Goal: Task Accomplishment & Management: Manage account settings

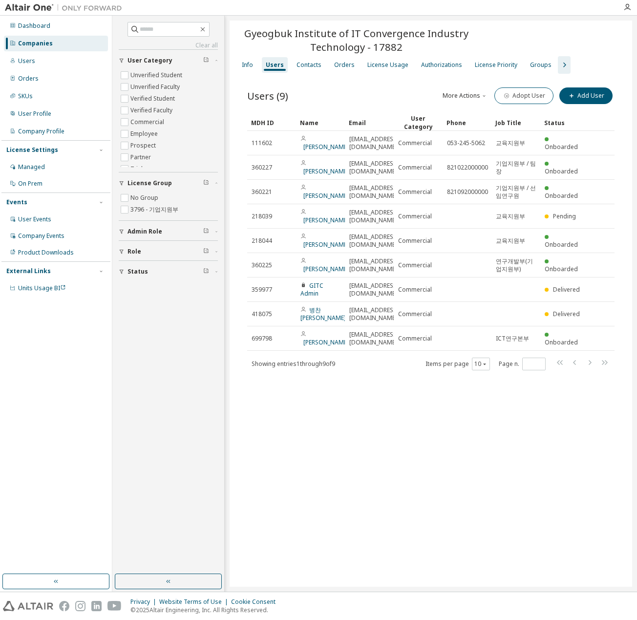
click at [588, 461] on div "Gyeogbuk Institute of IT Convergence Industry Technology - 17882 Clear Load Sav…" at bounding box center [430, 304] width 402 height 566
click at [419, 544] on div "Gyeogbuk Institute of IT Convergence Industry Technology - 17882 Clear Load Sav…" at bounding box center [430, 304] width 402 height 566
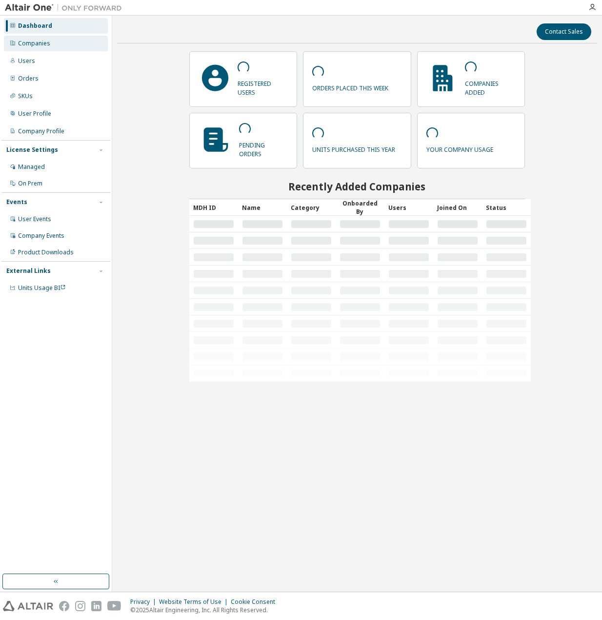
click at [57, 46] on div "Companies" at bounding box center [56, 44] width 104 height 16
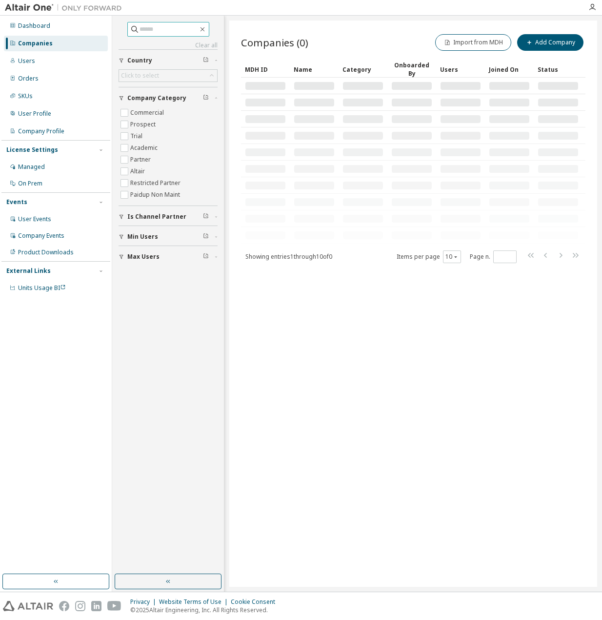
click at [151, 24] on input "text" at bounding box center [169, 29] width 59 height 10
paste input "**********"
type input "**********"
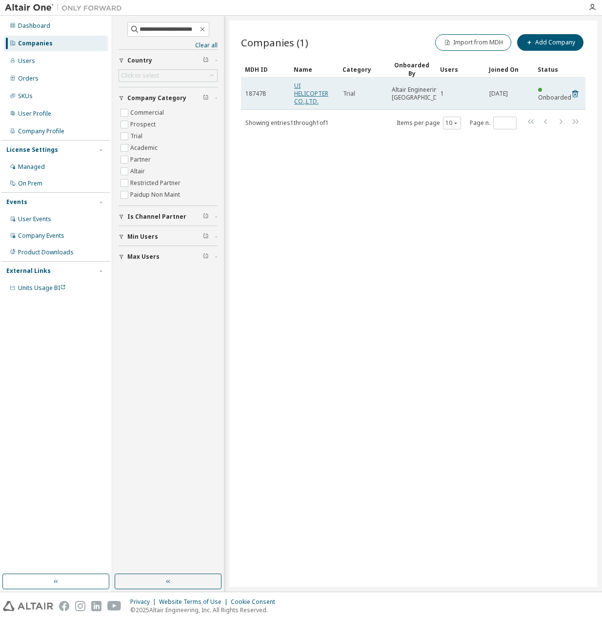
click at [305, 94] on link "UI HELICOPTER CO.,LTD." at bounding box center [311, 94] width 34 height 24
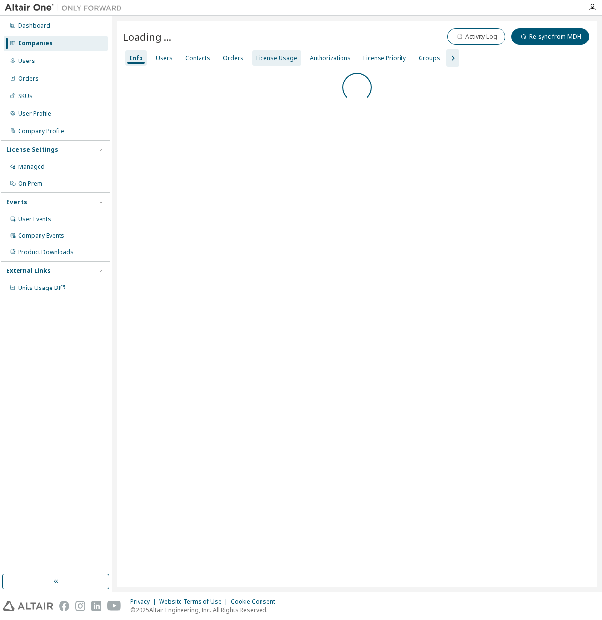
click at [271, 59] on div "License Usage" at bounding box center [276, 58] width 41 height 8
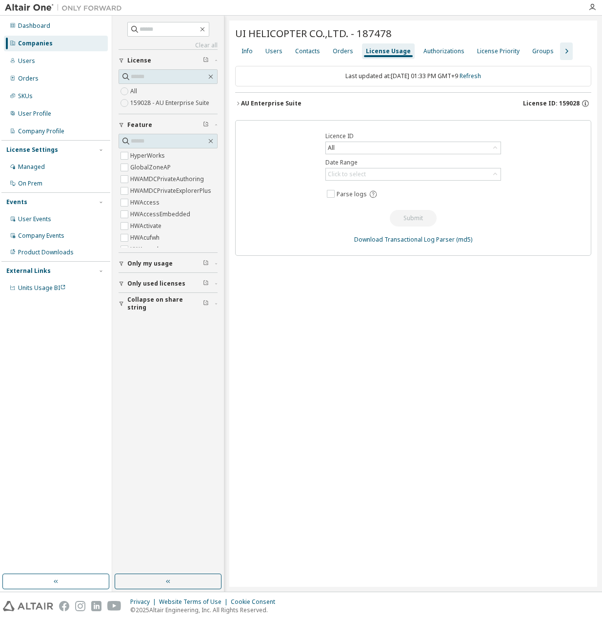
click at [282, 103] on div "AU Enterprise Suite" at bounding box center [271, 104] width 61 height 8
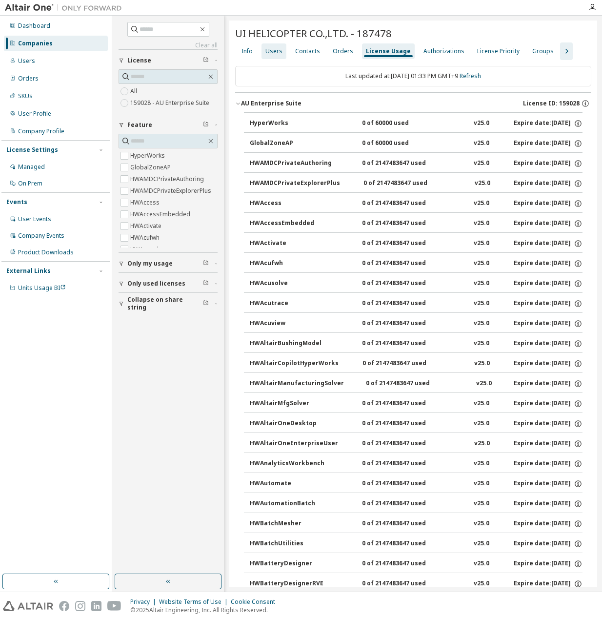
click at [276, 48] on div "Users" at bounding box center [274, 51] width 17 height 8
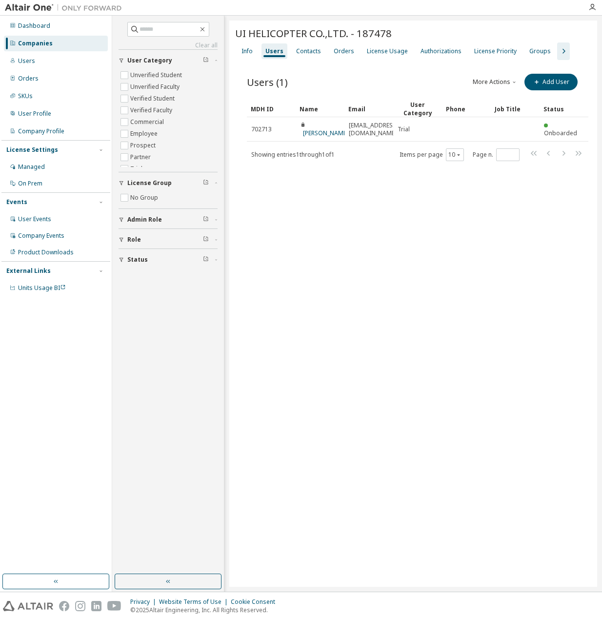
click at [346, 184] on div "UI HELICOPTER CO.,LTD. - 187478 Clear Load Save Save As Field Operator Value Se…" at bounding box center [413, 304] width 368 height 566
click at [346, 183] on div "UI HELICOPTER CO.,LTD. - 187478 Clear Load Save Save As Field Operator Value Se…" at bounding box center [413, 304] width 368 height 566
click at [385, 147] on div "Showing entries 1 through 1 of 1 Items per page 10 Page n. *" at bounding box center [418, 154] width 342 height 14
click at [384, 148] on div "Showing entries 1 through 1 of 1 Items per page 10 Page n. *" at bounding box center [418, 154] width 342 height 14
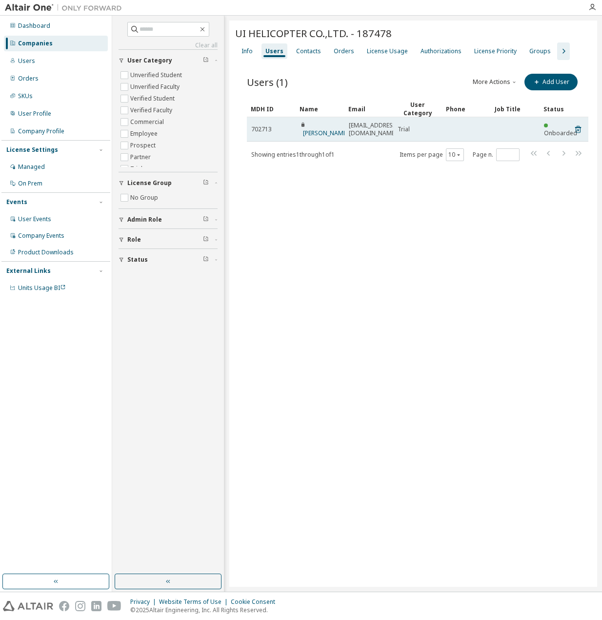
click at [266, 127] on span "702713" at bounding box center [261, 129] width 21 height 8
click at [265, 126] on span "702713" at bounding box center [261, 129] width 21 height 8
click at [327, 129] on link "Hojin Lee" at bounding box center [325, 133] width 45 height 8
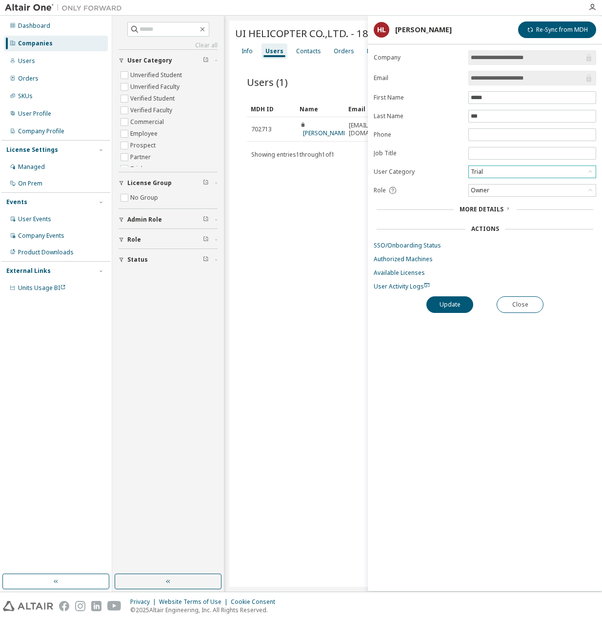
click at [540, 166] on div "Trial" at bounding box center [532, 172] width 127 height 12
click at [452, 190] on div "Role" at bounding box center [418, 190] width 89 height 9
click at [509, 170] on div "Trial" at bounding box center [532, 172] width 127 height 12
click at [509, 193] on li "Employee" at bounding box center [532, 194] width 125 height 13
click at [452, 299] on button "Update" at bounding box center [450, 304] width 47 height 17
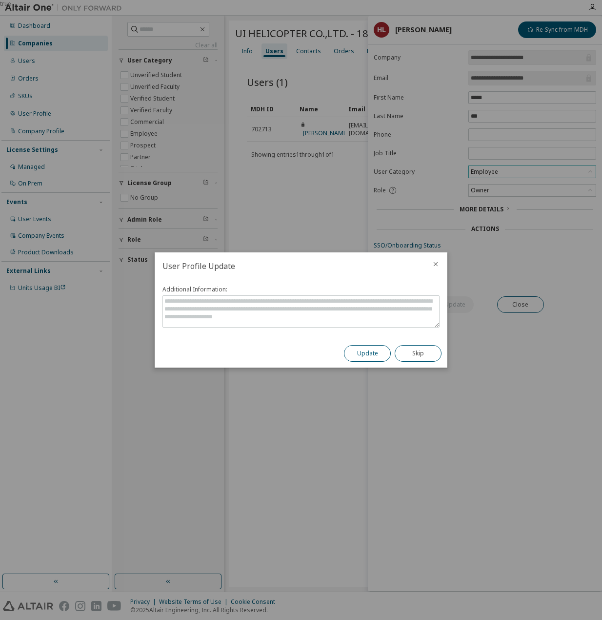
click at [357, 357] on button "Update" at bounding box center [367, 353] width 47 height 17
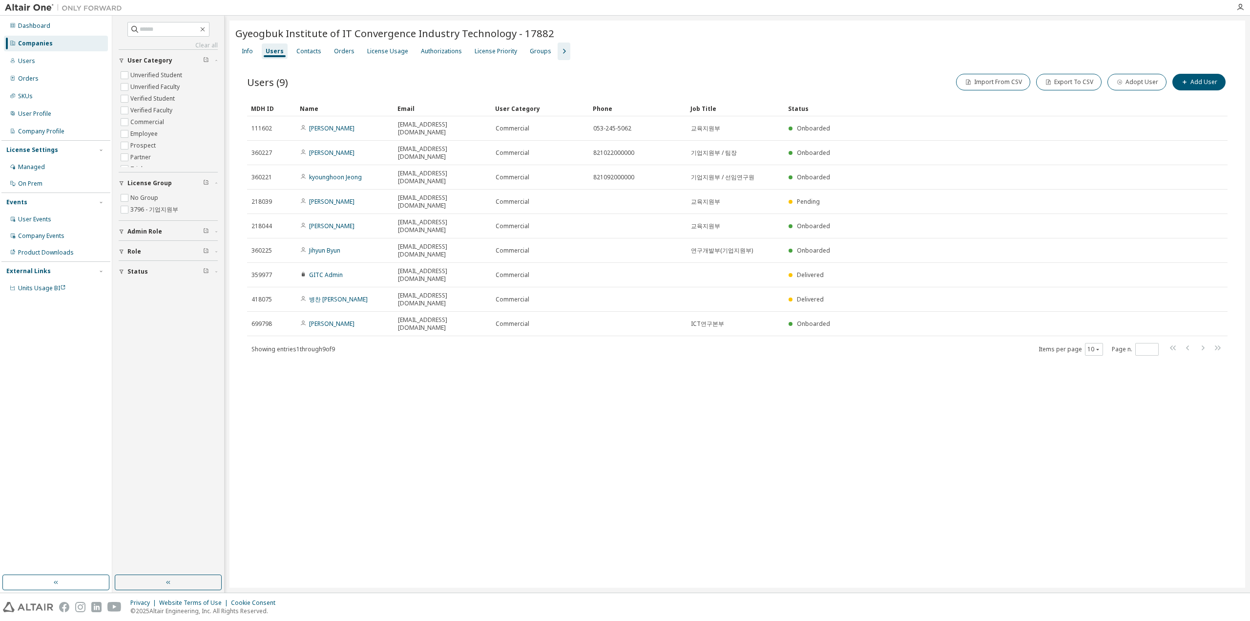
click at [354, 66] on div "Users (9) Import From CSV Export To CSV Adopt User Add User Clear Load Save Sav…" at bounding box center [737, 220] width 1004 height 321
click at [531, 54] on div "Groups" at bounding box center [540, 51] width 21 height 8
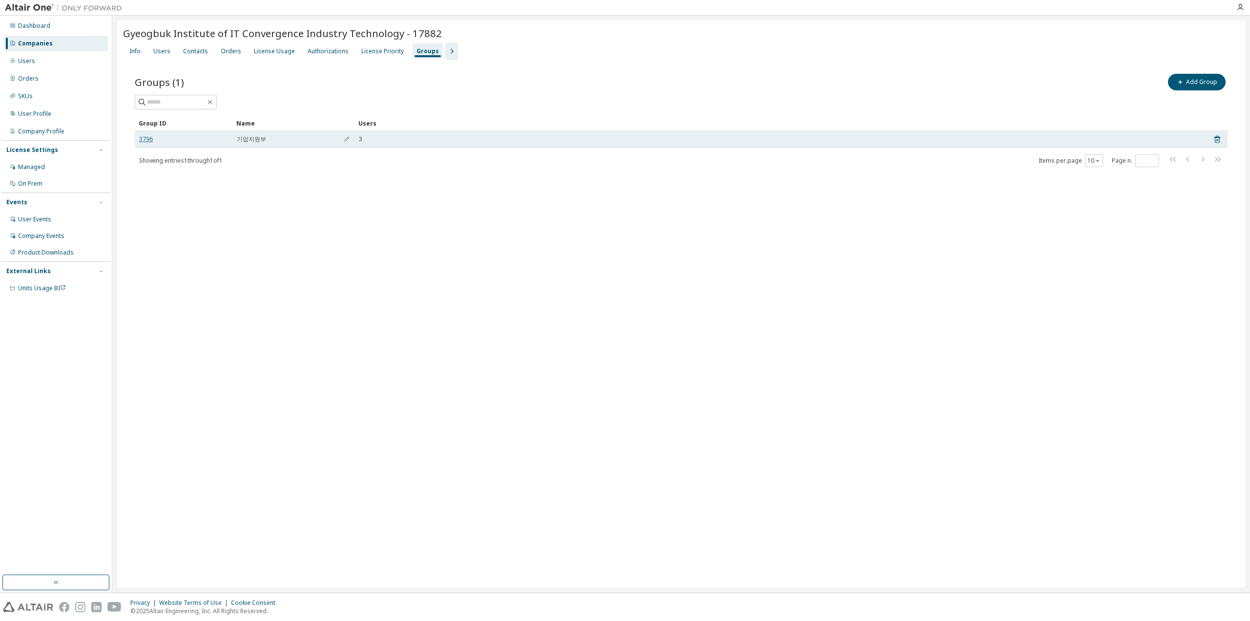
click at [146, 139] on link "3796" at bounding box center [146, 139] width 14 height 8
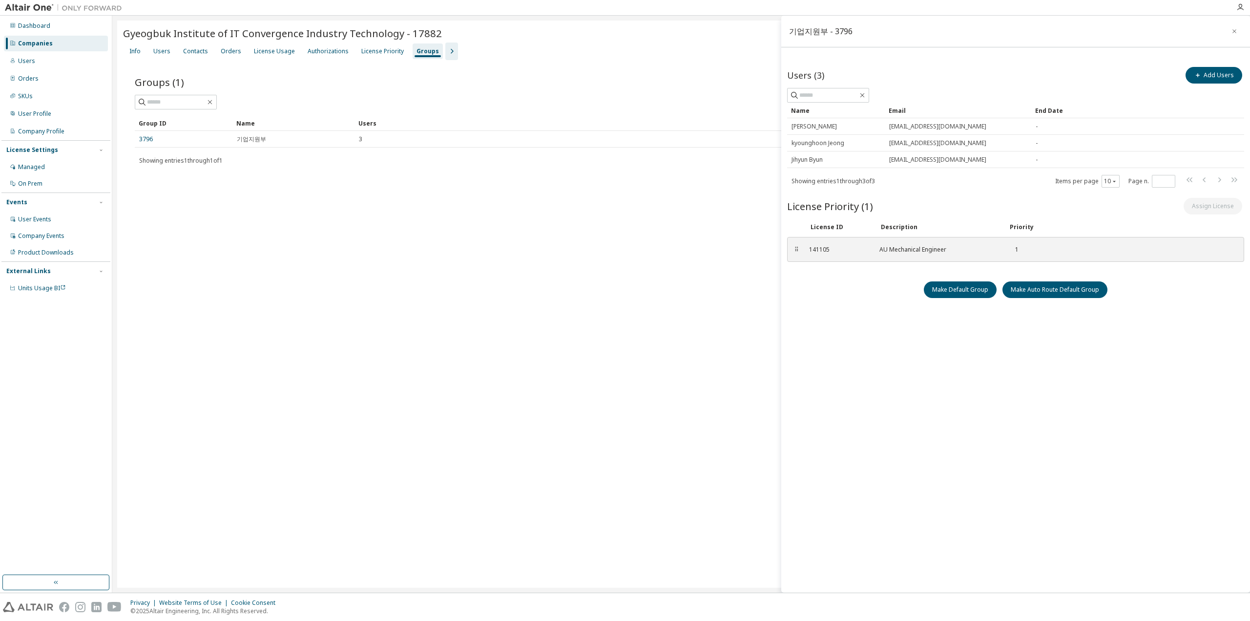
click at [344, 192] on div "Gyeogbuk Institute of IT Convergence Industry Technology - 17882 Clear Load Sav…" at bounding box center [681, 304] width 1128 height 567
click at [1221, 75] on button "Add Users" at bounding box center [1213, 75] width 57 height 17
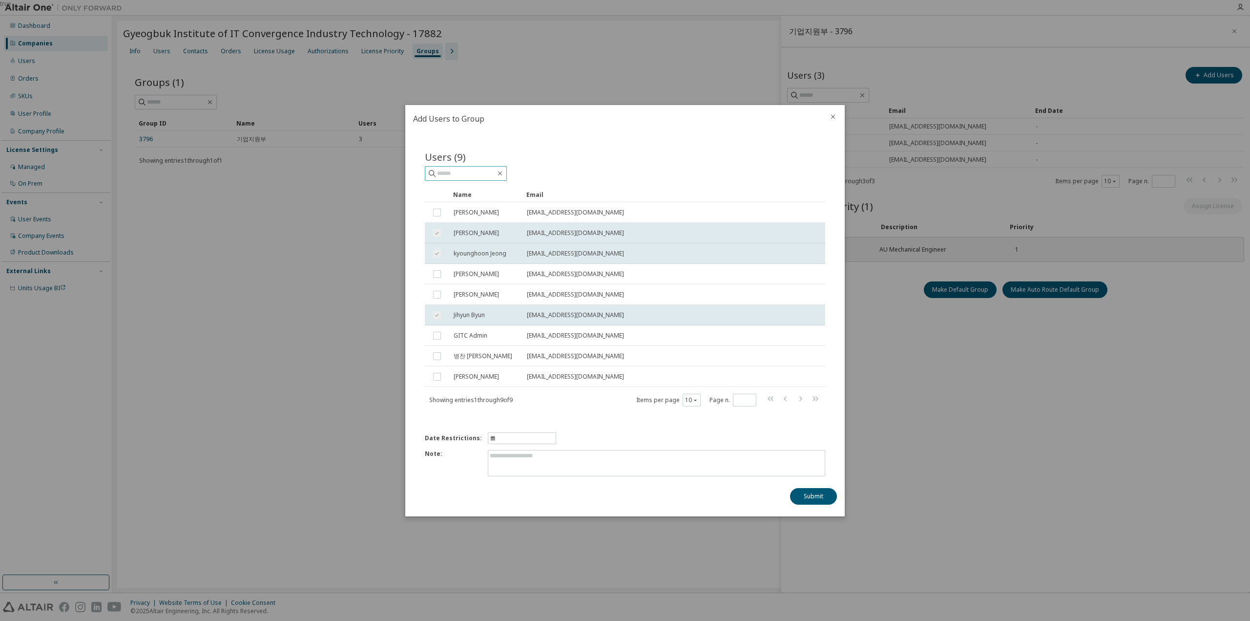
click at [470, 176] on input "text" at bounding box center [466, 173] width 59 height 10
paste input "**********"
type input "**********"
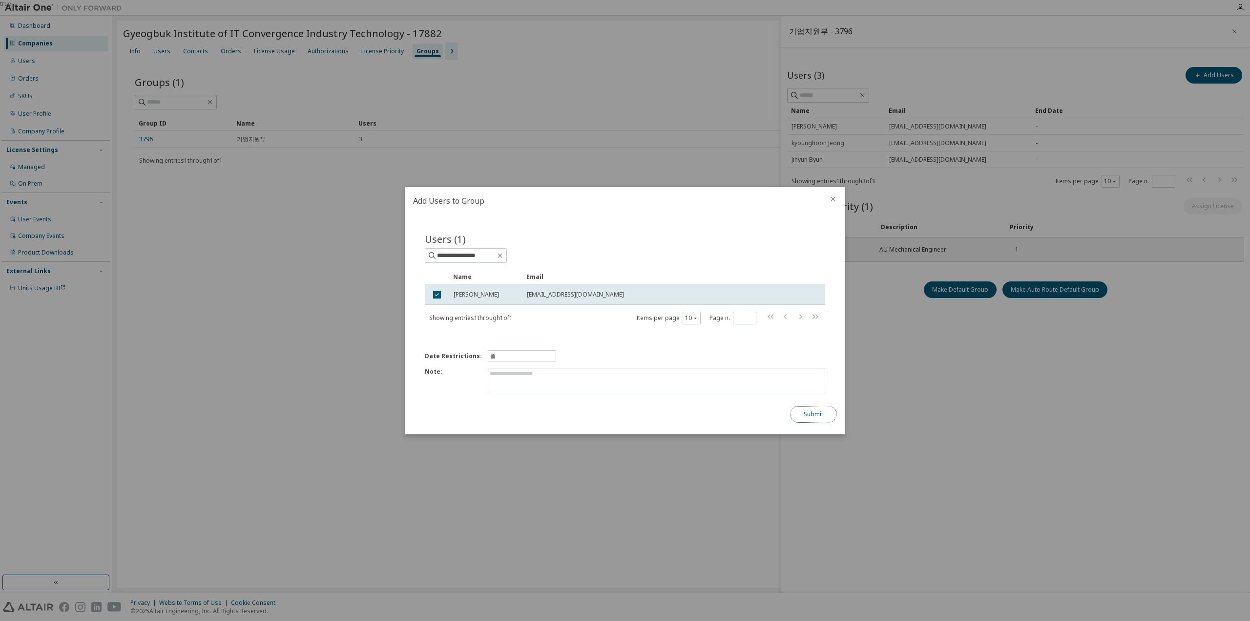
click at [813, 413] on button "Submit" at bounding box center [813, 414] width 47 height 17
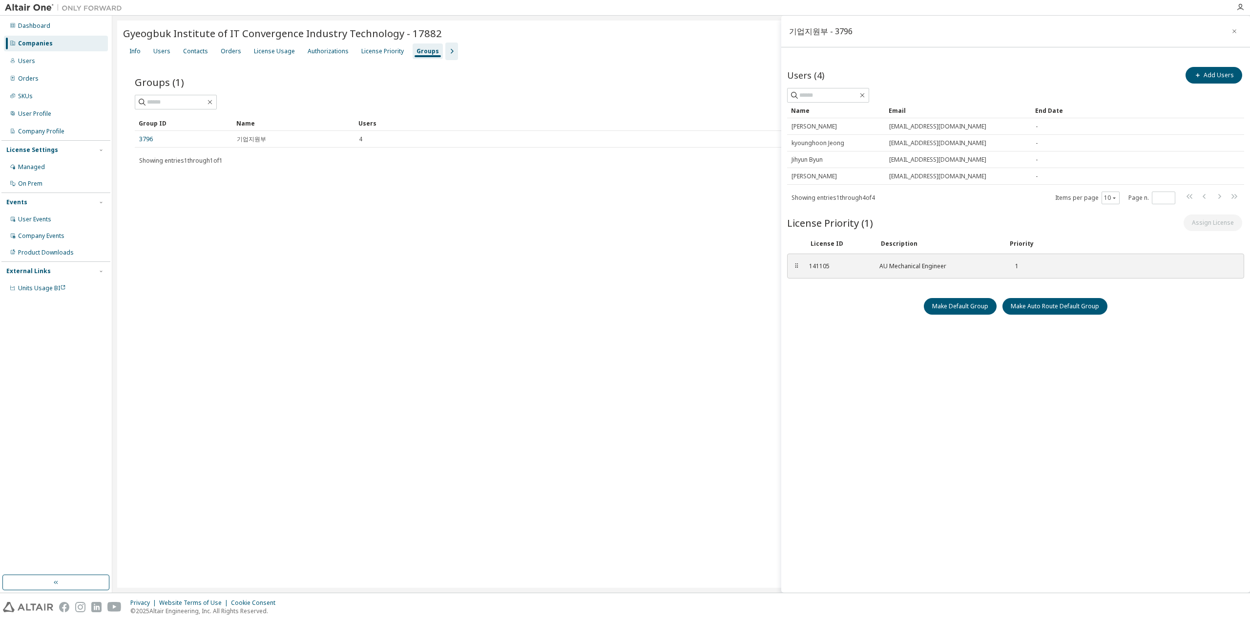
drag, startPoint x: 952, startPoint y: 390, endPoint x: 948, endPoint y: 386, distance: 5.9
click at [948, 386] on div "기업지원부 - 3796 Users (4) Add Users Clear Load Save Save As Field Operator Value S…" at bounding box center [1015, 304] width 469 height 577
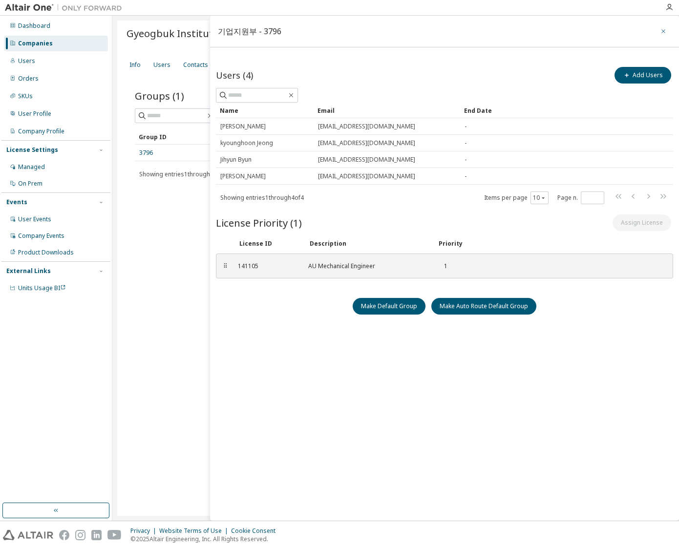
click at [662, 32] on icon "button" at bounding box center [663, 31] width 7 height 8
